Goal: Check status

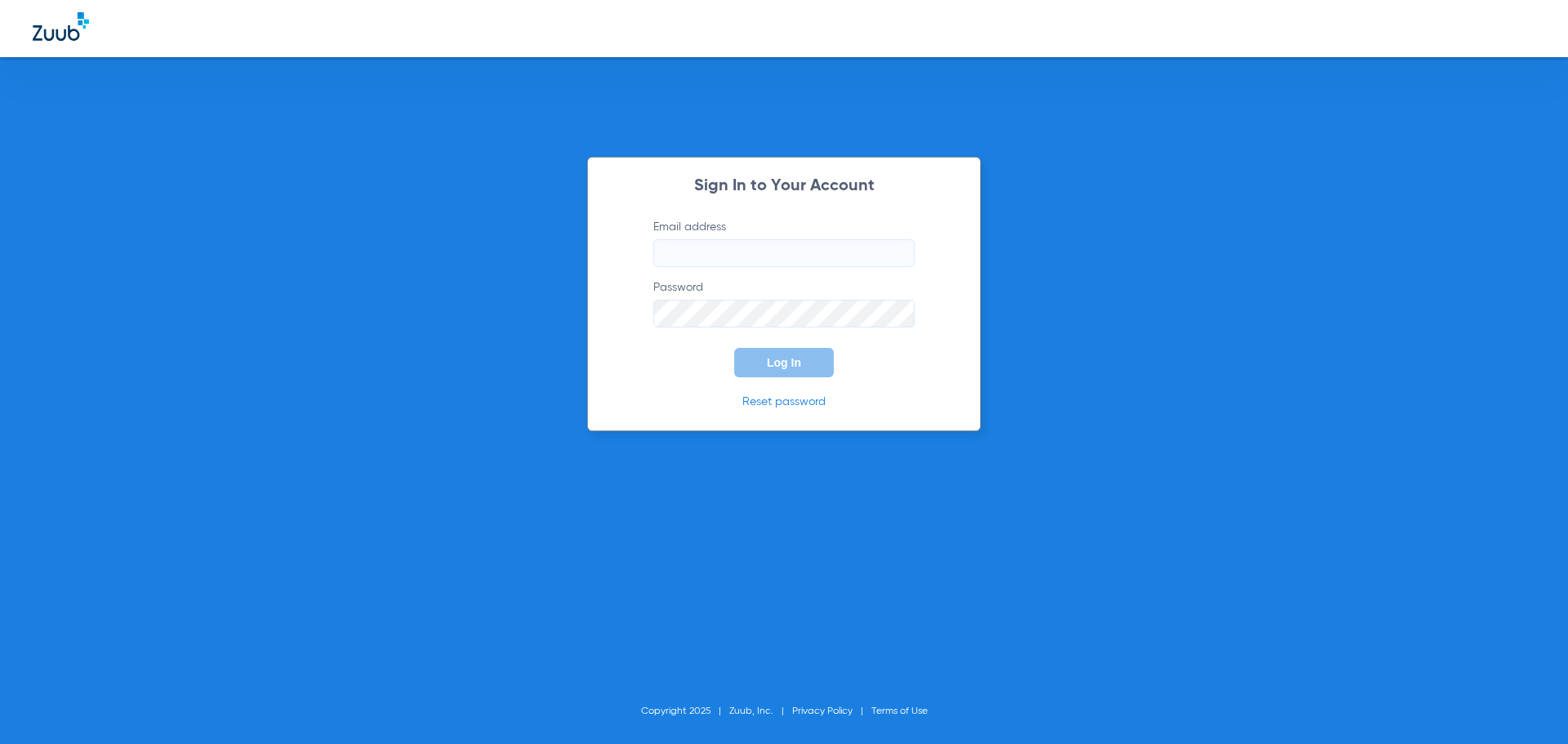
click at [784, 246] on input "Email address" at bounding box center [784, 253] width 261 height 28
type input "[EMAIL_ADDRESS][DOMAIN_NAME]"
click at [734, 347] on button "Log In" at bounding box center [784, 362] width 100 height 29
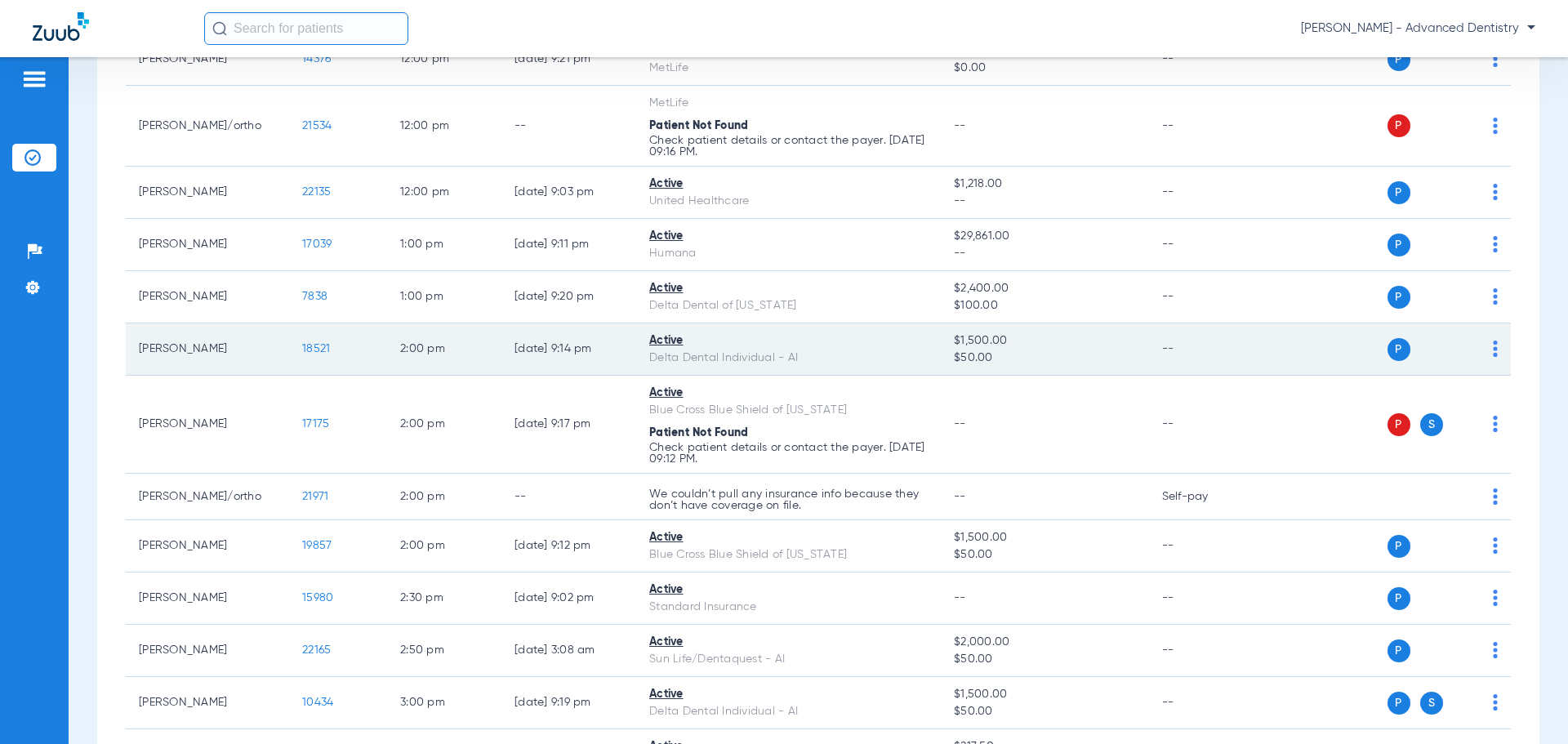
scroll to position [1633, 0]
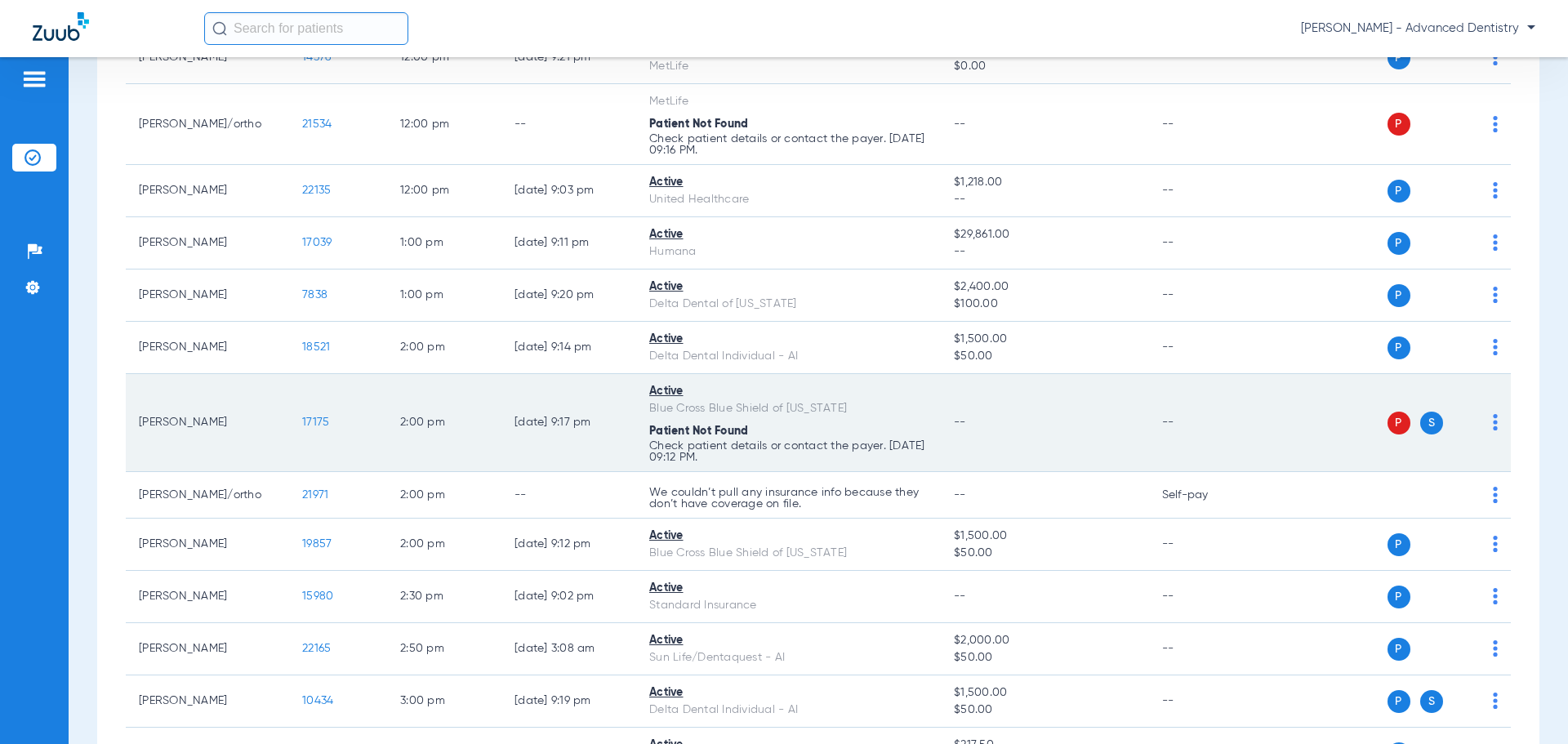
click at [1390, 422] on span "P" at bounding box center [1399, 423] width 23 height 23
click at [311, 419] on span "17175" at bounding box center [315, 422] width 27 height 12
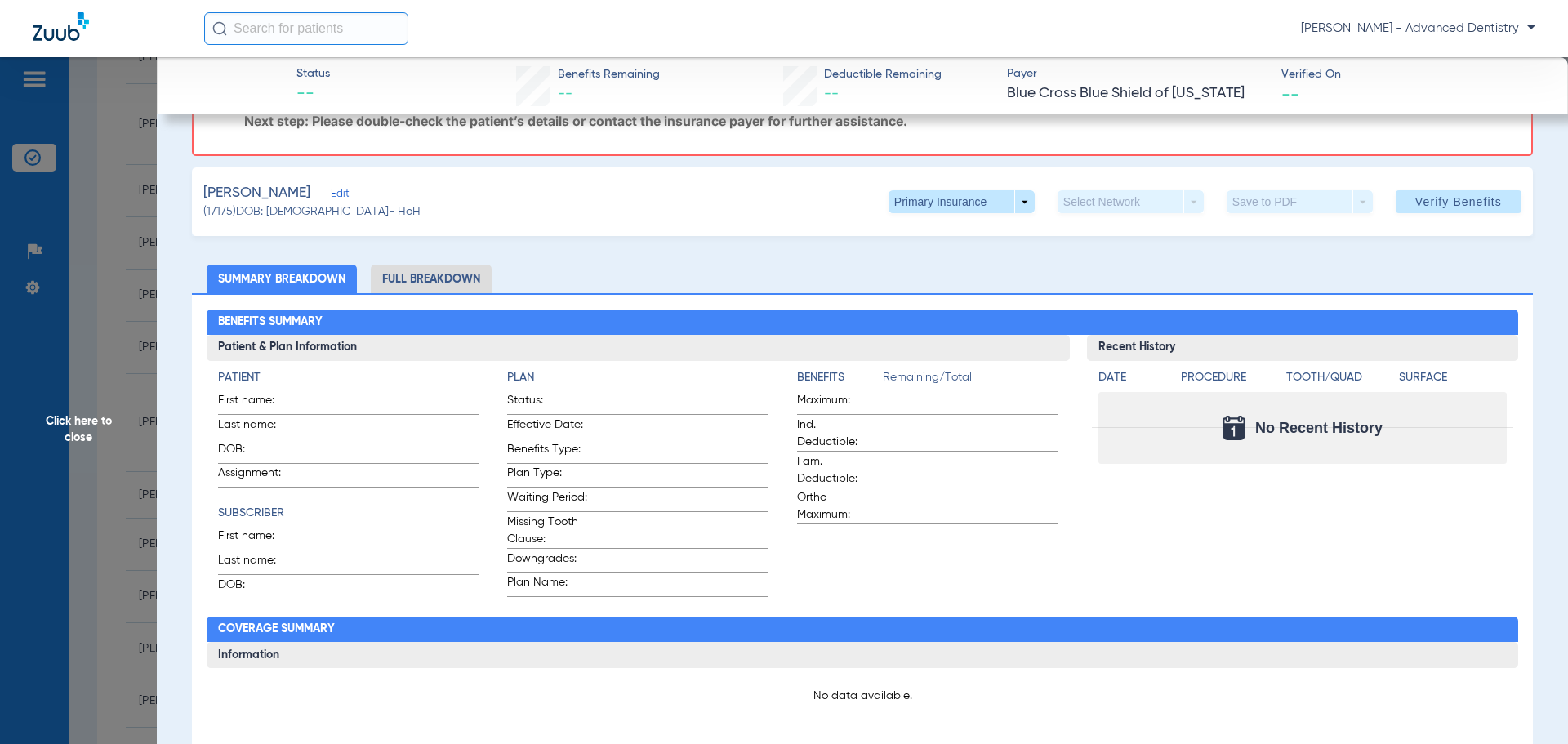
scroll to position [54, 0]
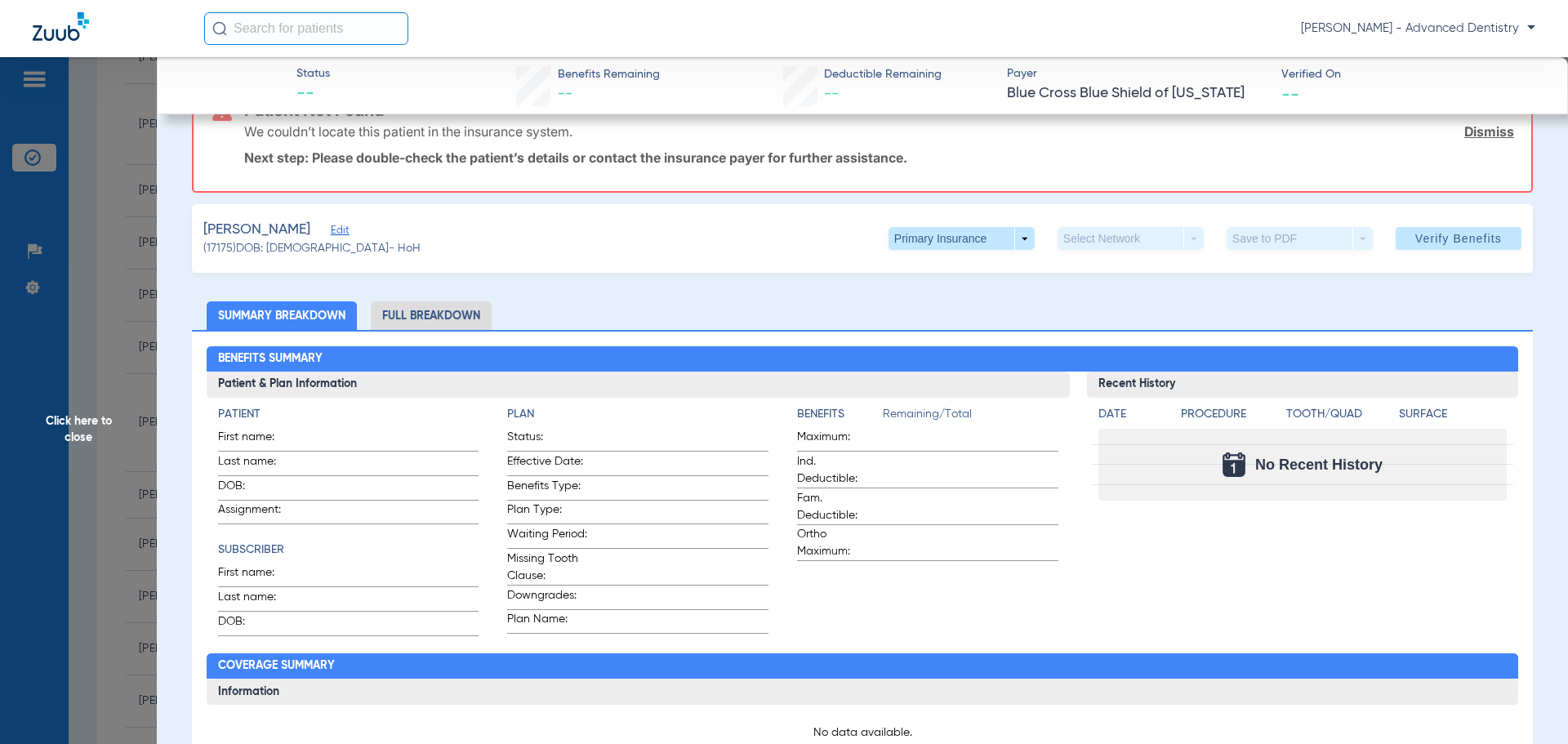
click at [442, 313] on li "Full Breakdown" at bounding box center [431, 315] width 121 height 29
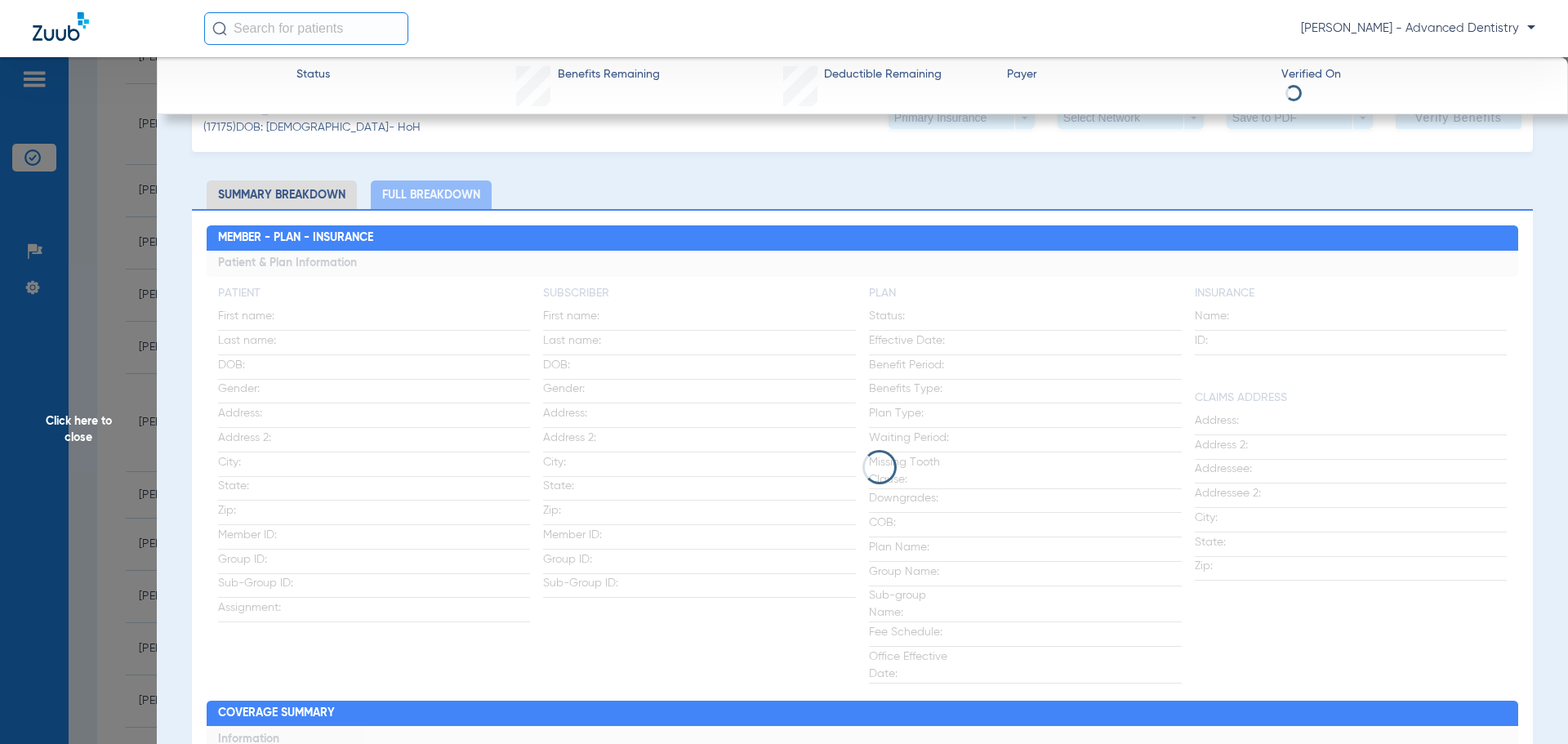
scroll to position [0, 0]
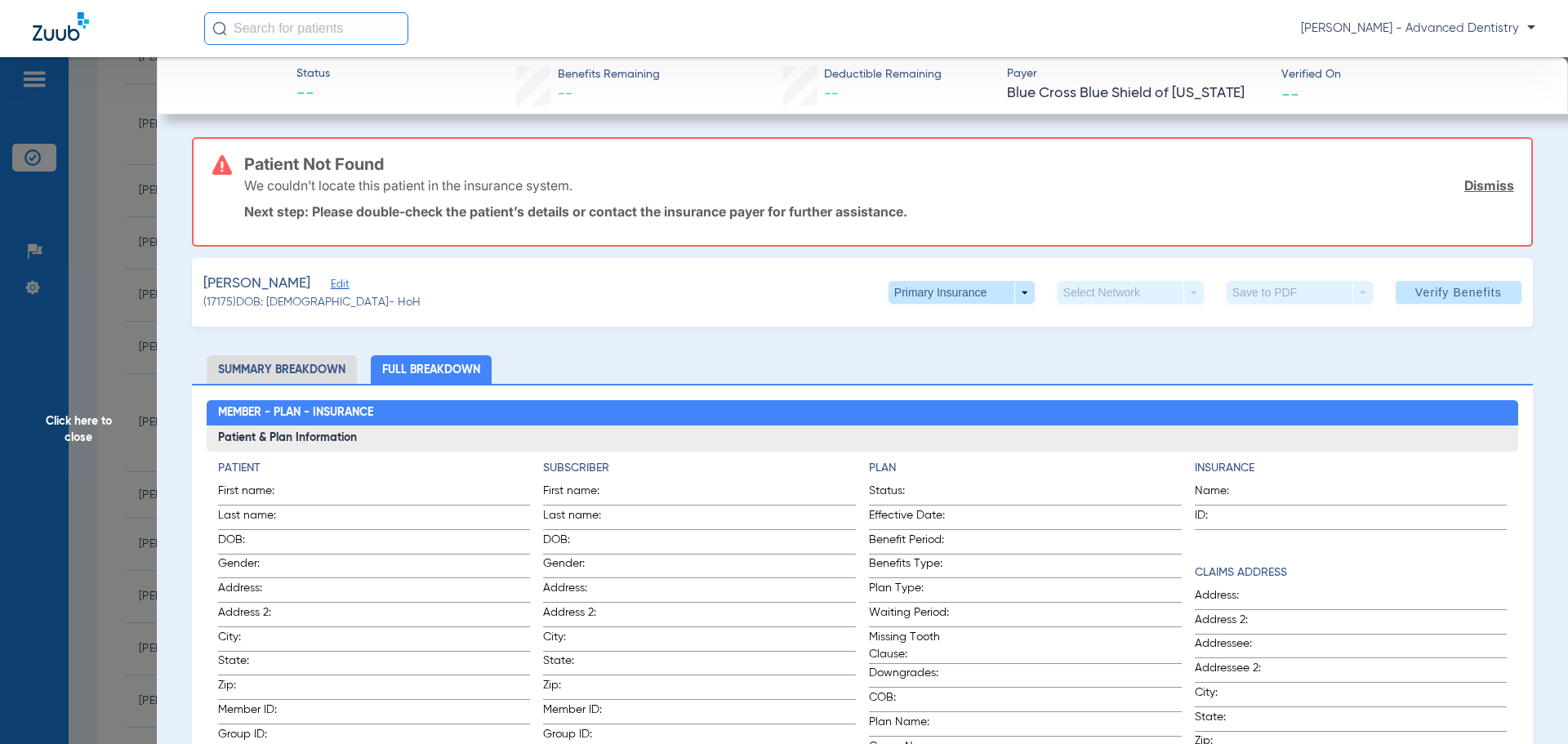
click at [309, 369] on li "Summary Breakdown" at bounding box center [281, 370] width 150 height 29
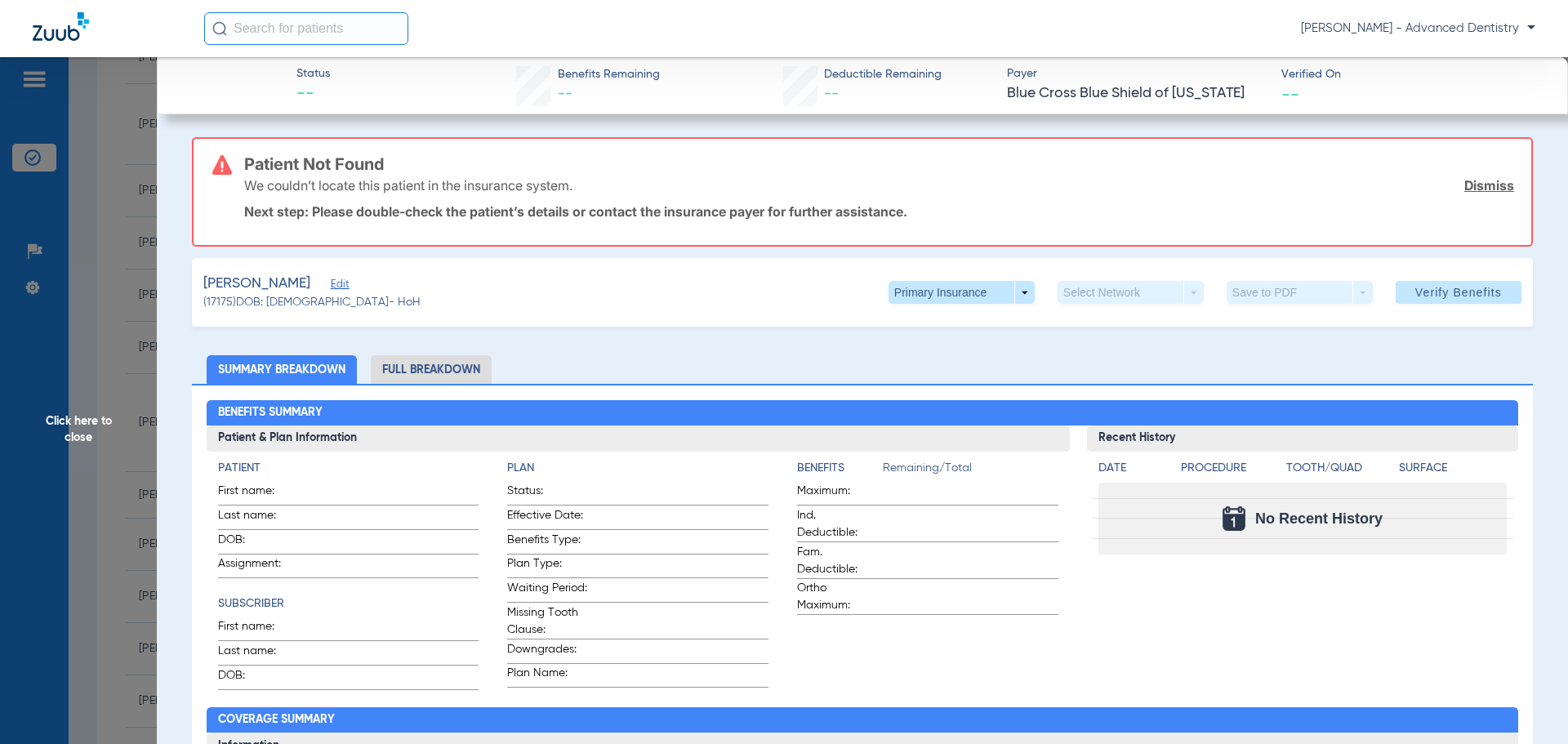
click at [82, 402] on span "Click here to close" at bounding box center [78, 429] width 156 height 744
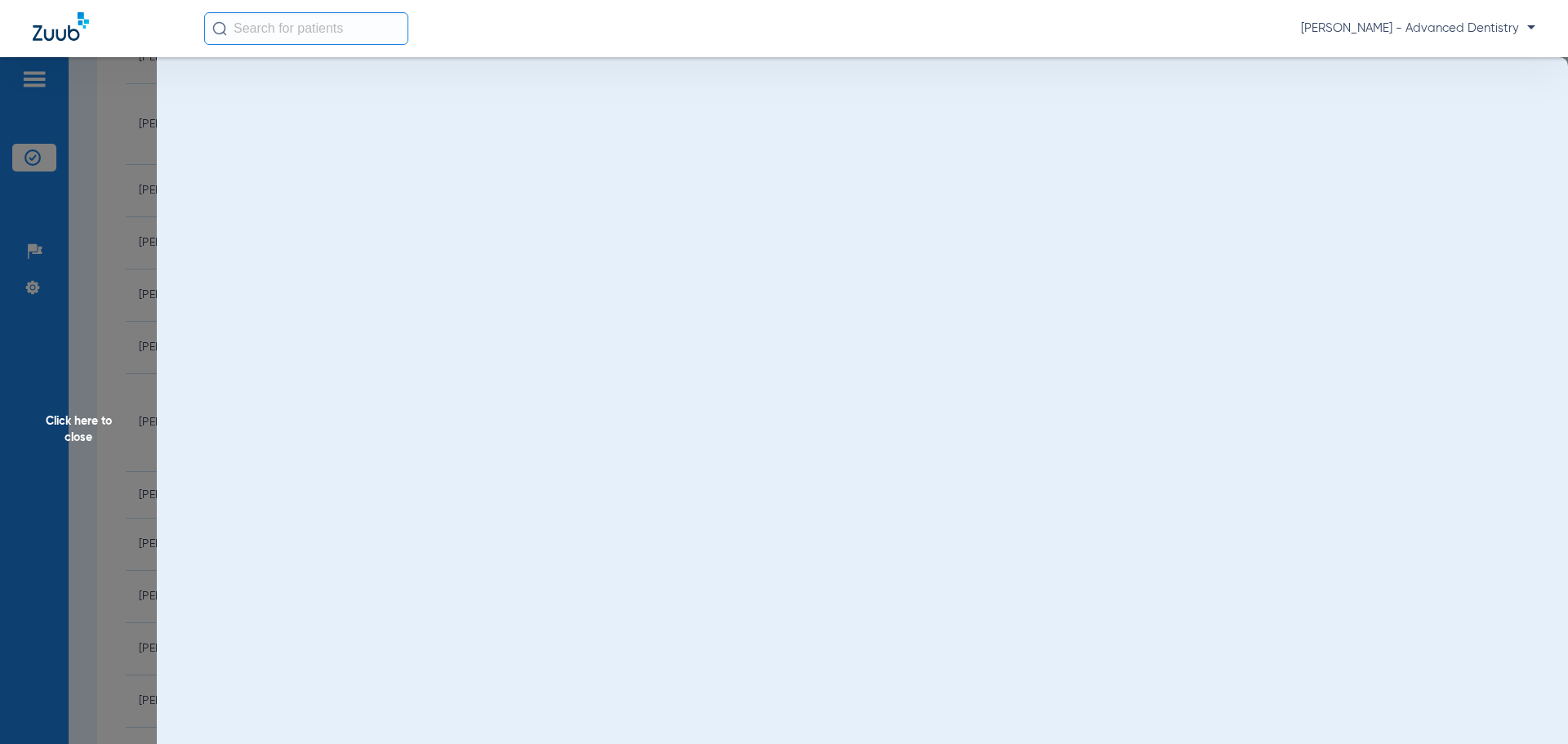
click at [80, 420] on span "Click here to close" at bounding box center [78, 429] width 156 height 744
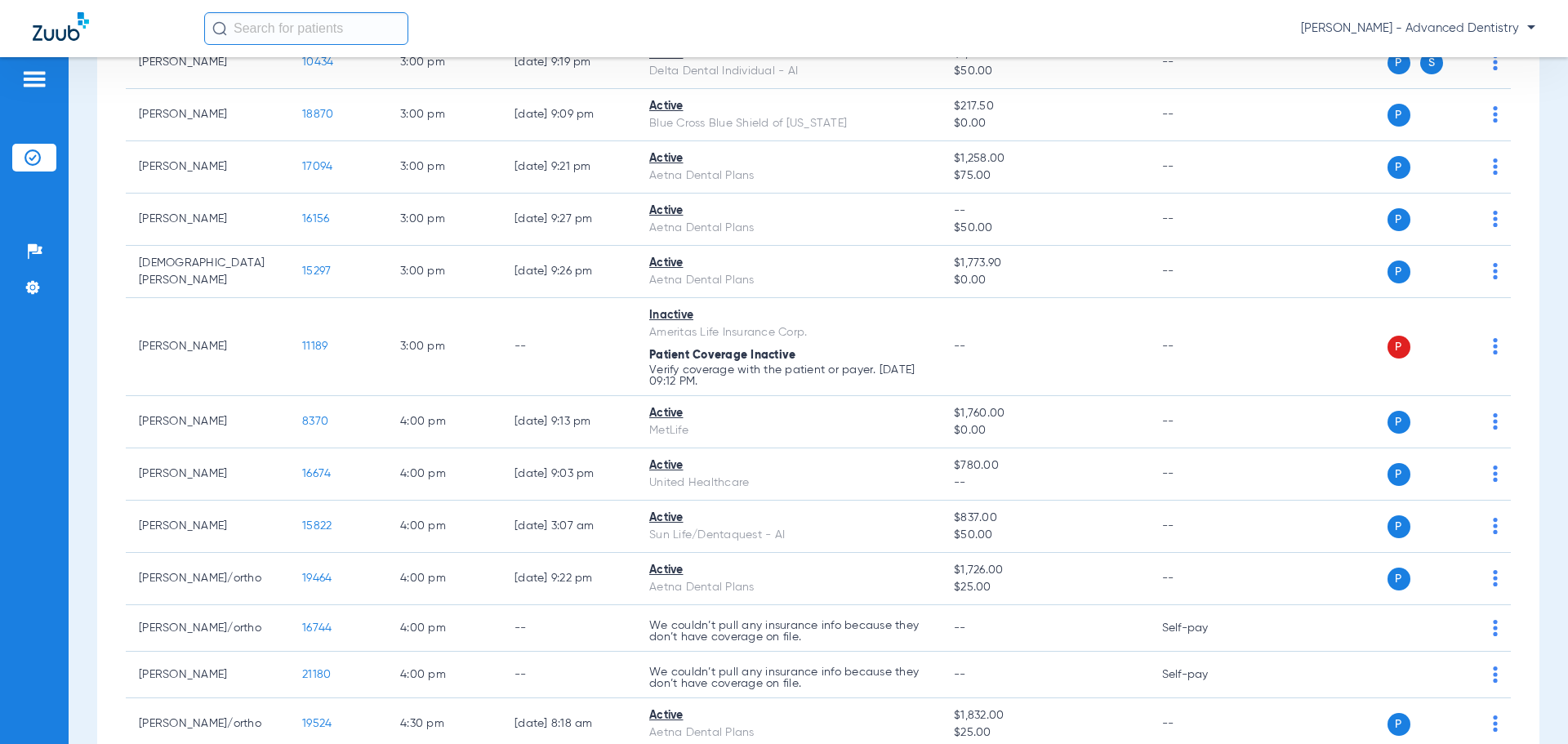
scroll to position [2286, 0]
